Goal: Task Accomplishment & Management: Manage account settings

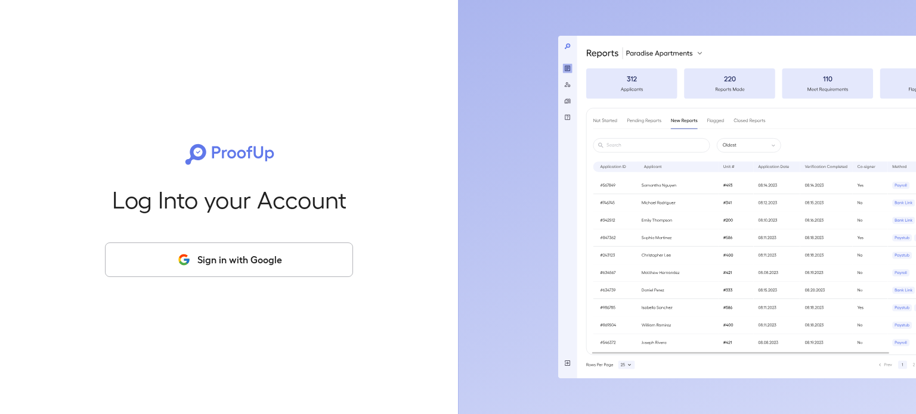
click at [209, 257] on button "Sign in with Google" at bounding box center [229, 260] width 248 height 35
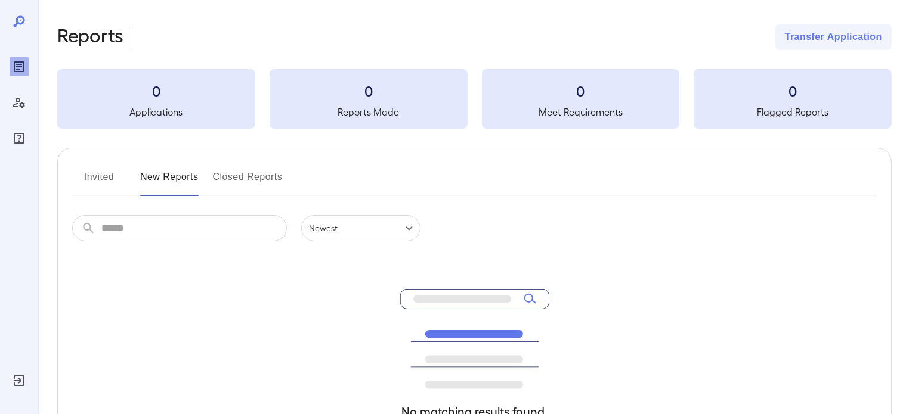
click at [577, 2] on div "Reports Transfer Application 0 Applications 0 Reports Made 0 Meet Requirements …" at bounding box center [472, 285] width 868 height 570
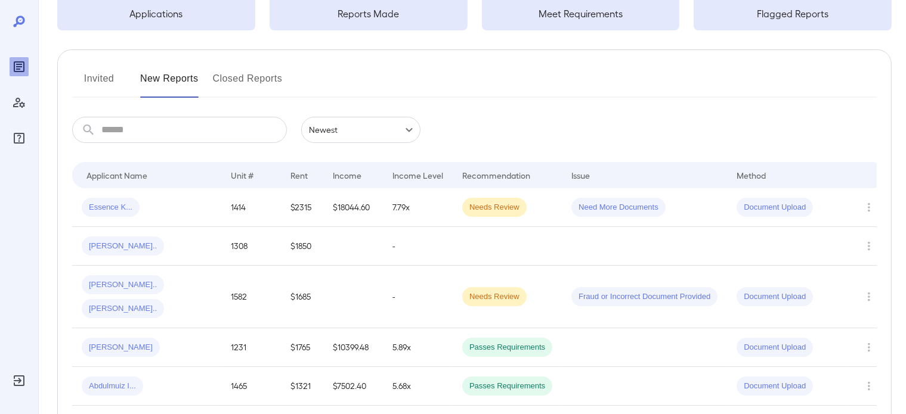
scroll to position [119, 0]
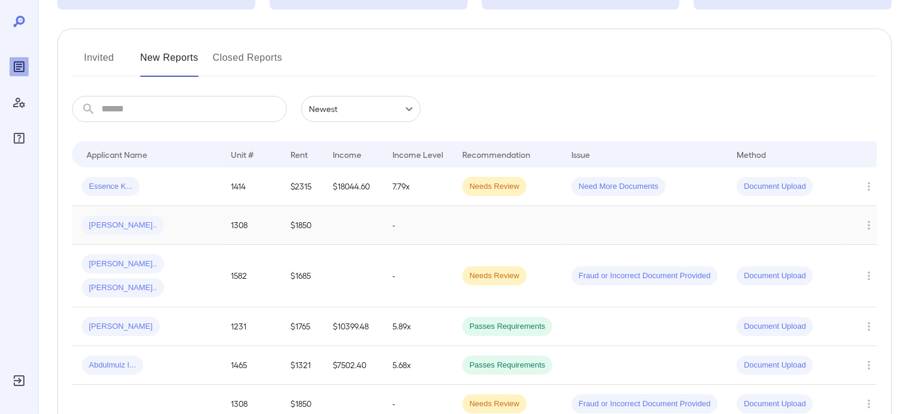
click at [197, 226] on div "[PERSON_NAME].." at bounding box center [147, 225] width 130 height 19
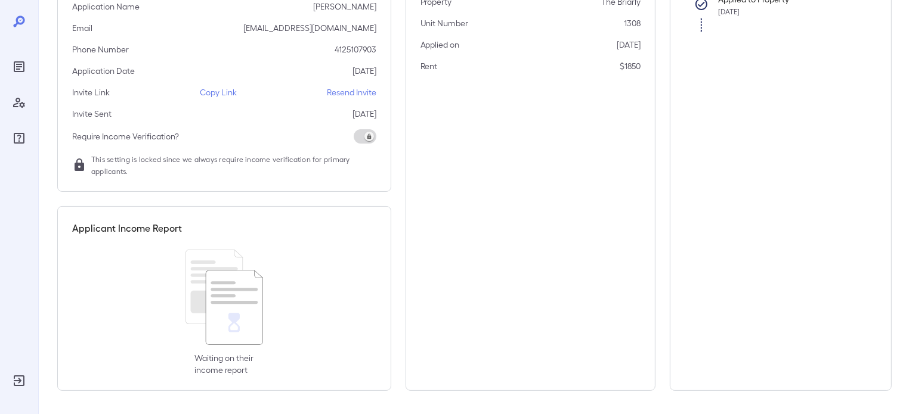
scroll to position [36, 0]
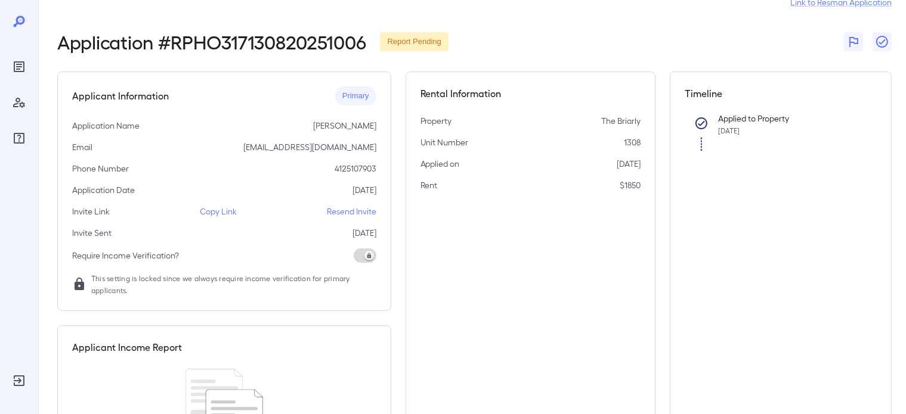
click at [348, 210] on p "Resend Invite" at bounding box center [351, 212] width 49 height 12
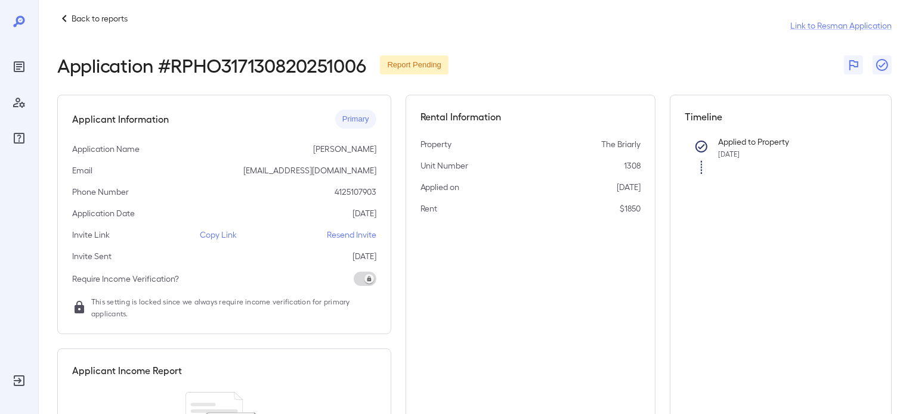
scroll to position [0, 0]
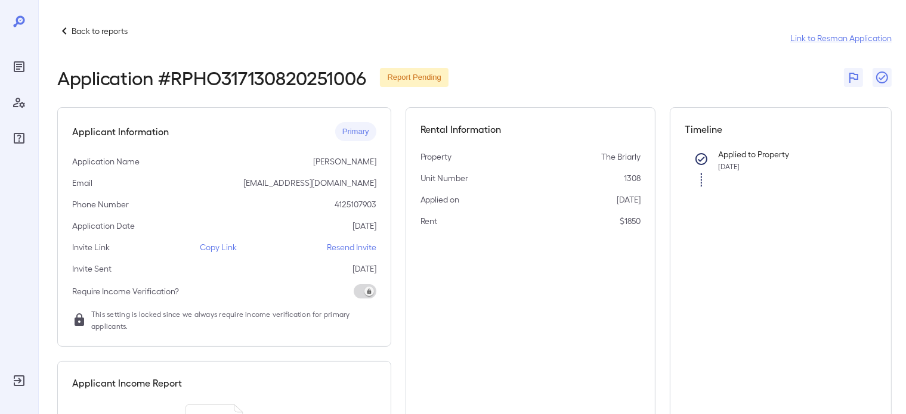
click at [84, 34] on p "Back to reports" at bounding box center [100, 31] width 56 height 12
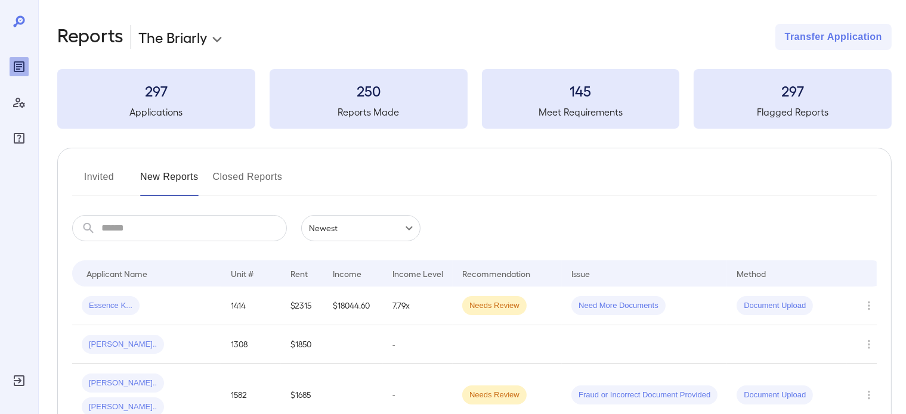
drag, startPoint x: 541, startPoint y: 24, endPoint x: 532, endPoint y: 26, distance: 9.1
click at [541, 24] on div "**********" at bounding box center [474, 37] width 834 height 26
